Goal: Task Accomplishment & Management: Manage account settings

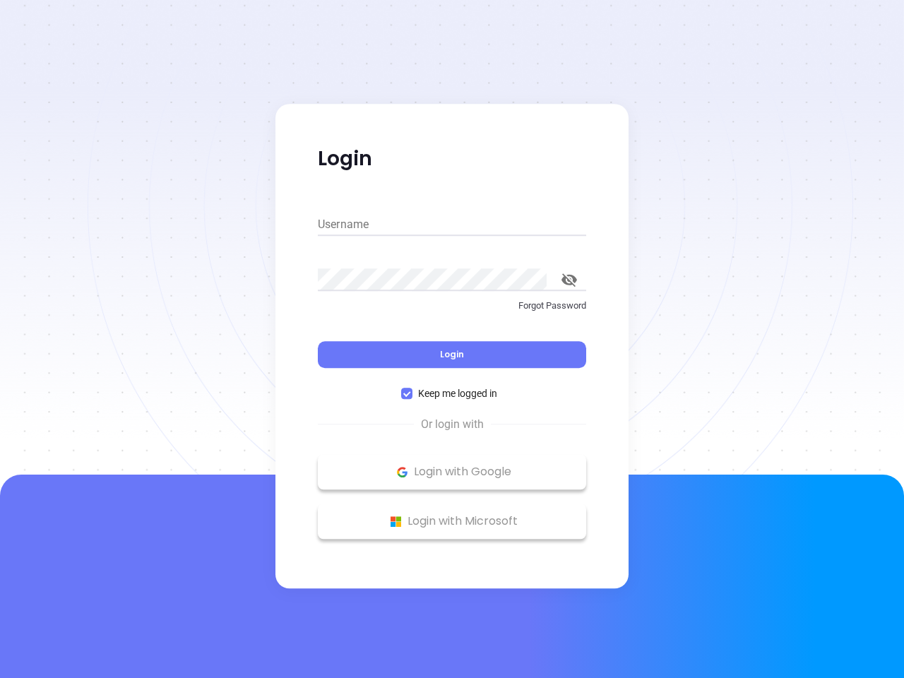
click at [452, 339] on div "Login" at bounding box center [452, 346] width 268 height 44
click at [452, 225] on input "Username" at bounding box center [452, 224] width 268 height 23
click at [569, 280] on icon "toggle password visibility" at bounding box center [570, 279] width 16 height 13
click at [452, 355] on span "Login" at bounding box center [452, 354] width 24 height 12
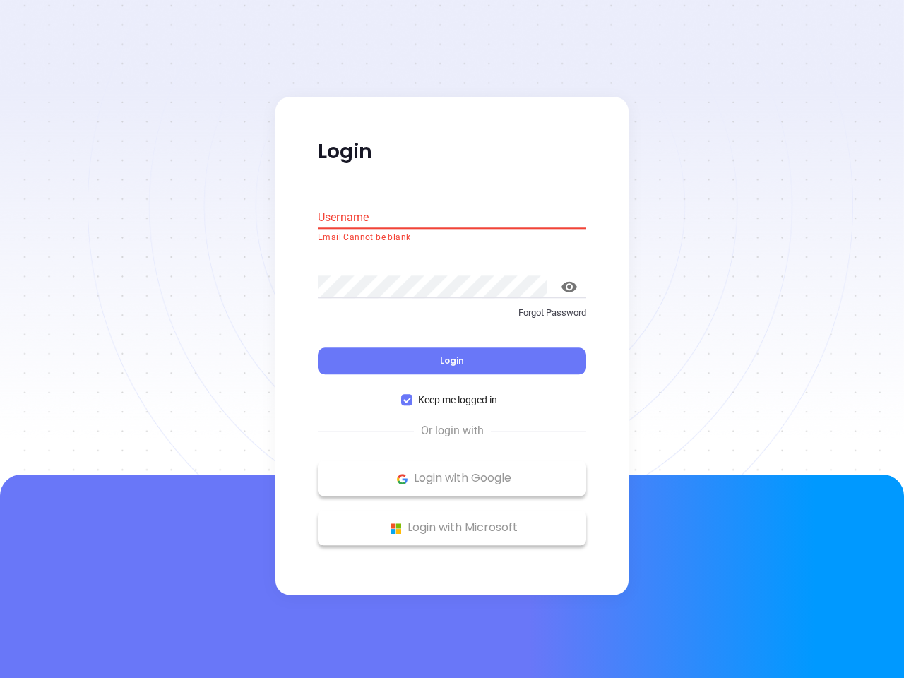
click at [452, 393] on span "Keep me logged in" at bounding box center [458, 401] width 90 height 16
click at [413, 395] on input "Keep me logged in" at bounding box center [406, 400] width 11 height 11
checkbox input "false"
click at [452, 472] on p "Login with Google" at bounding box center [452, 478] width 254 height 21
click at [452, 521] on p "Login with Microsoft" at bounding box center [452, 528] width 254 height 21
